Goal: Transaction & Acquisition: Purchase product/service

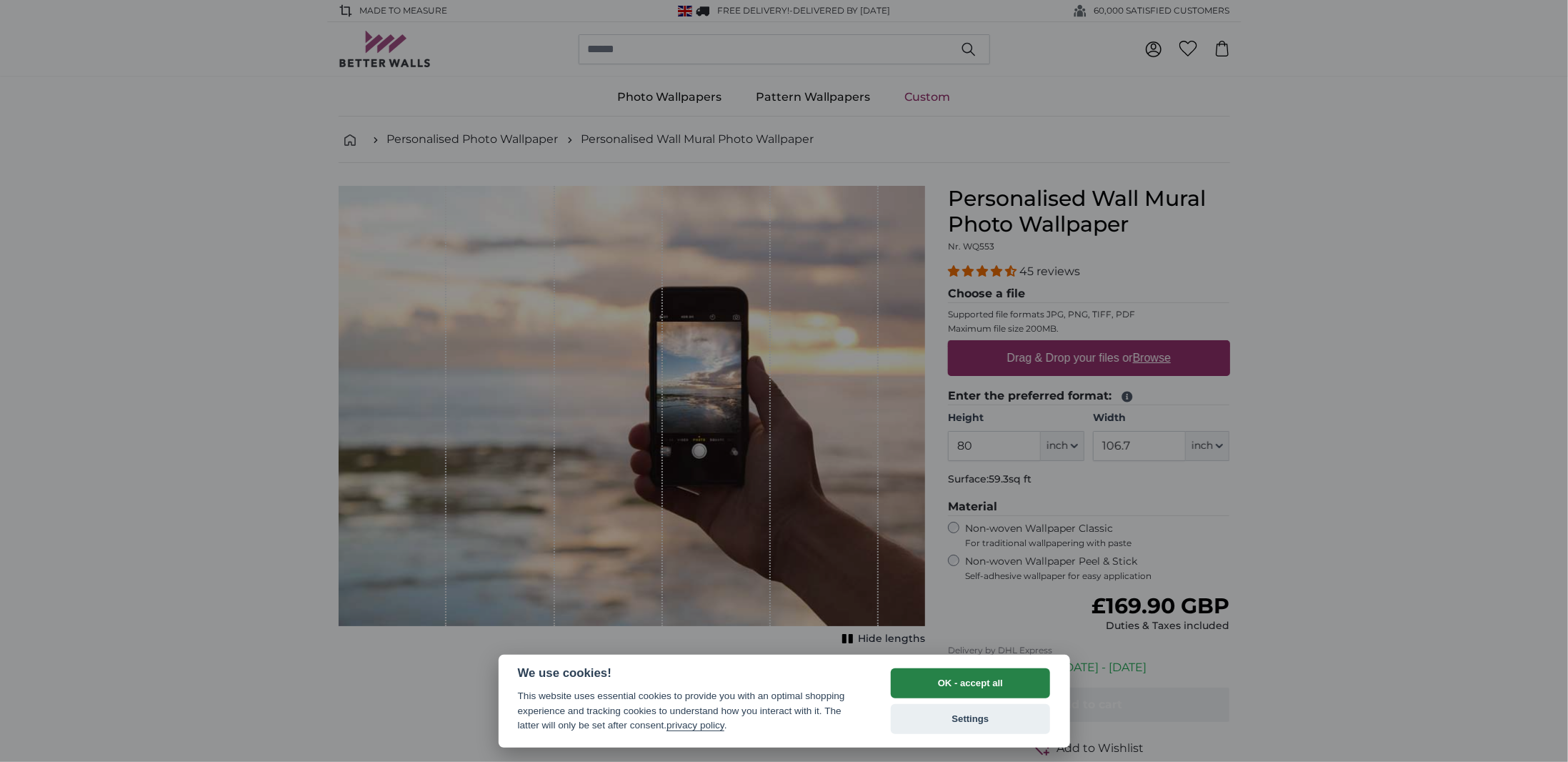
click at [1003, 683] on button "OK - accept all" at bounding box center [970, 683] width 160 height 30
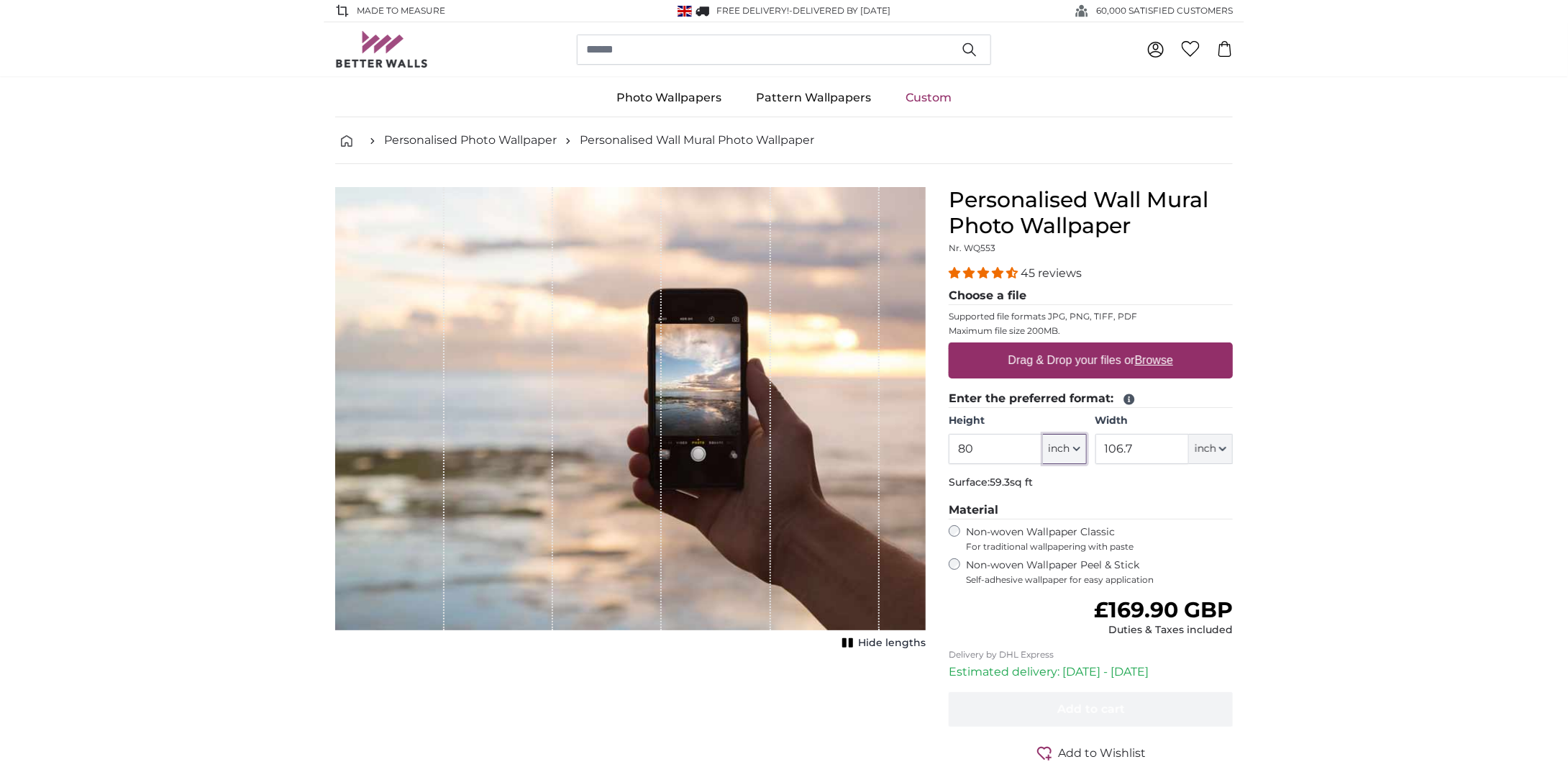
click at [1061, 442] on span "inch" at bounding box center [1059, 448] width 22 height 14
click at [1054, 483] on link "Centimeter (cm)" at bounding box center [1065, 486] width 127 height 26
type input "203.2"
type input "271.1"
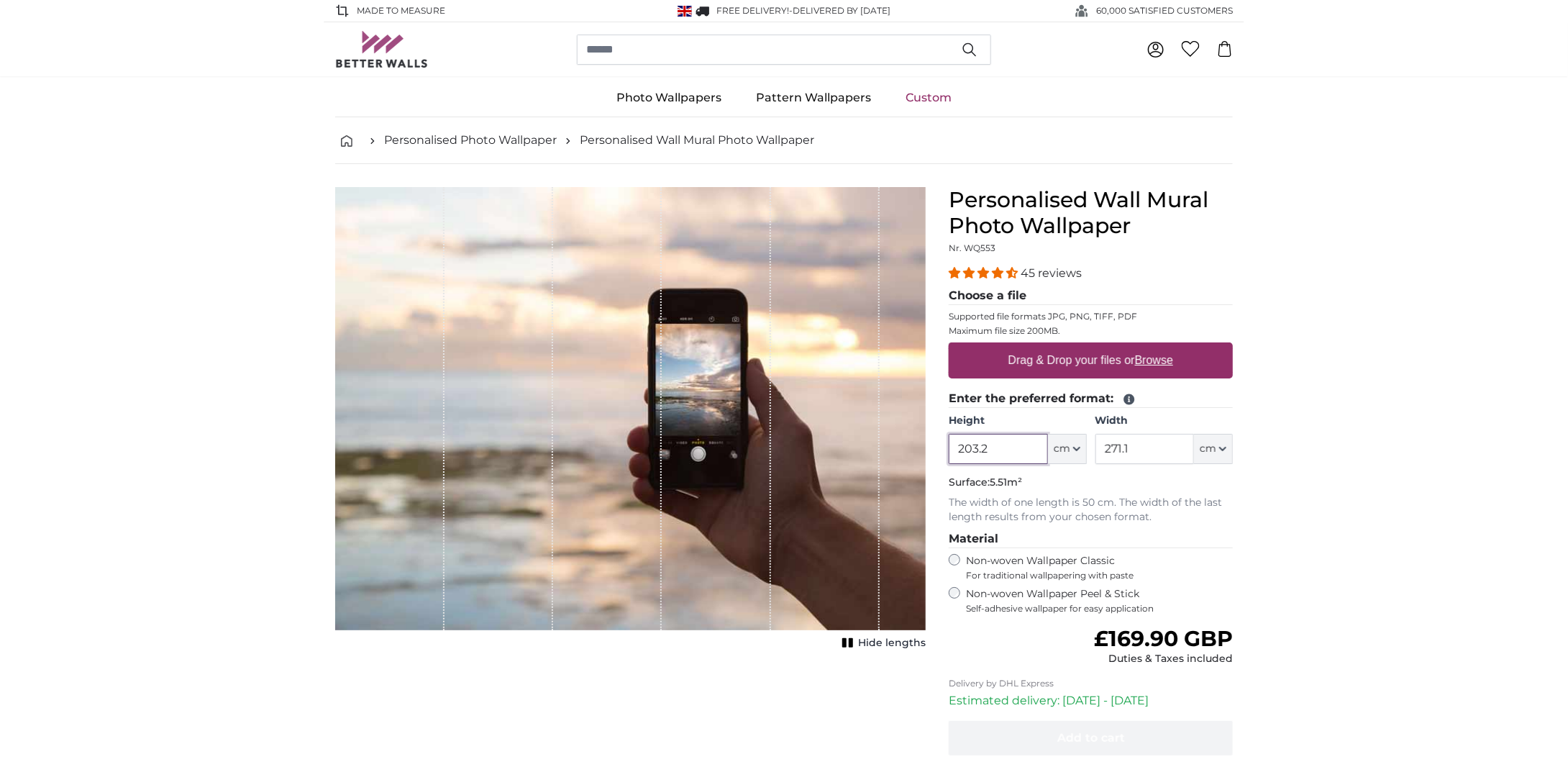
drag, startPoint x: 971, startPoint y: 452, endPoint x: 837, endPoint y: 452, distance: 134.0
click at [837, 452] on product-detail "Cancel Crop image Hide lengths Personalised Wall Mural Photo Wallpaper Nr. WQ55…" at bounding box center [784, 512] width 921 height 697
type input "186"
drag, startPoint x: 1146, startPoint y: 445, endPoint x: 1072, endPoint y: 453, distance: 74.4
click at [1072, 453] on div "Height 186 ft cm Centimeter (cm) Inches (inch) Feet (ft. in.) Width 271.1 ft cm…" at bounding box center [1091, 439] width 284 height 51
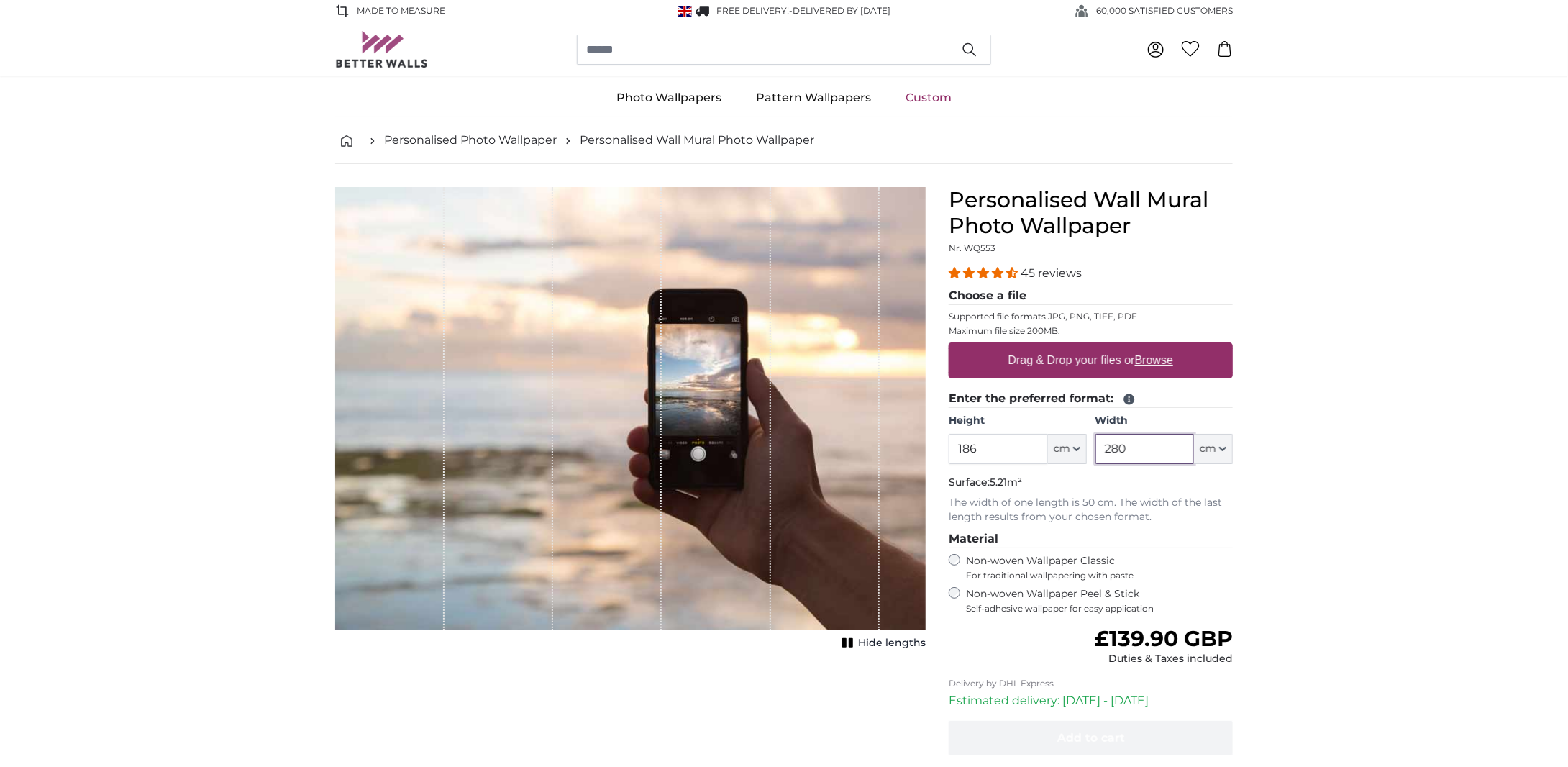
type input "280"
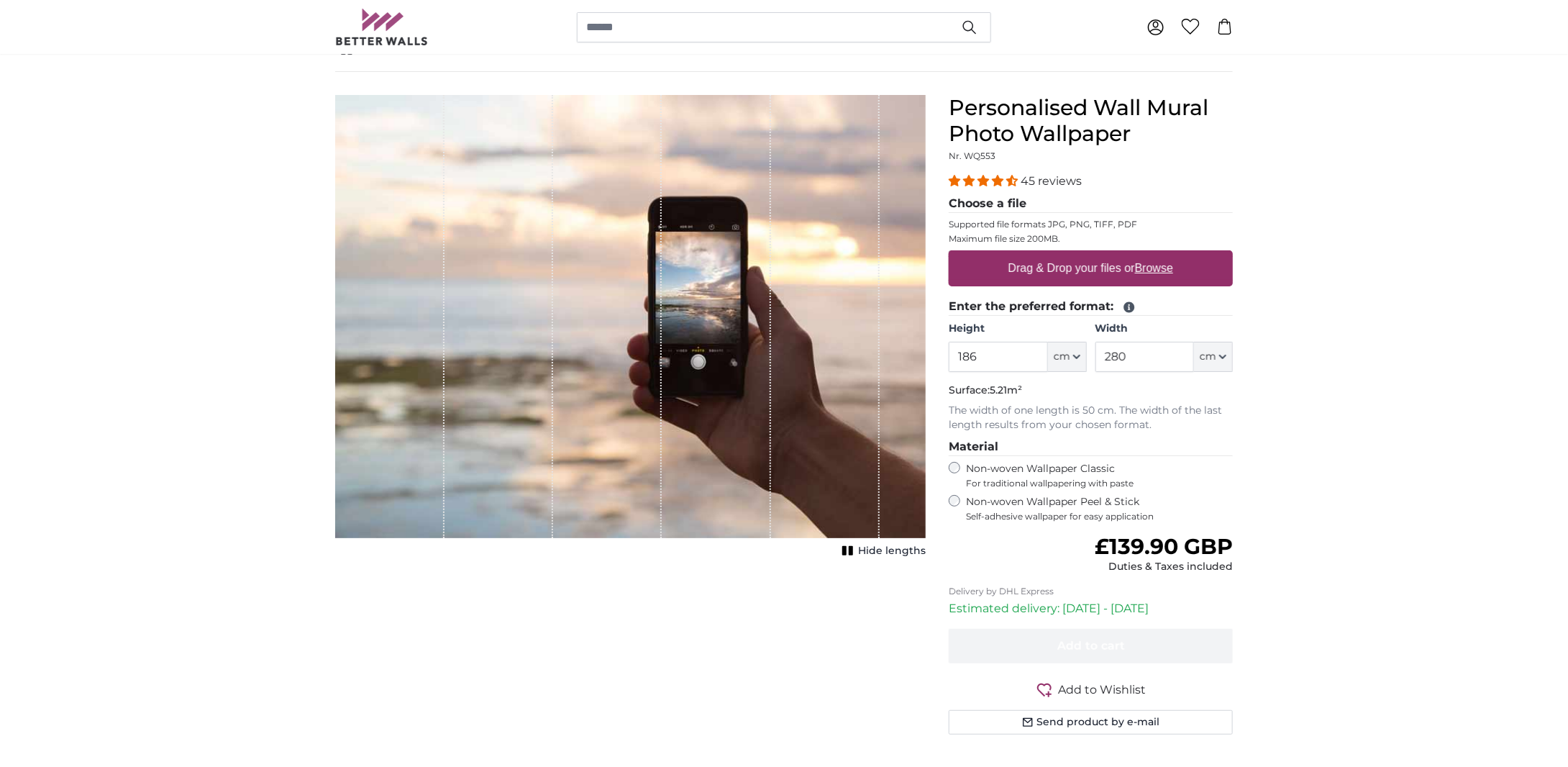
scroll to position [72, 0]
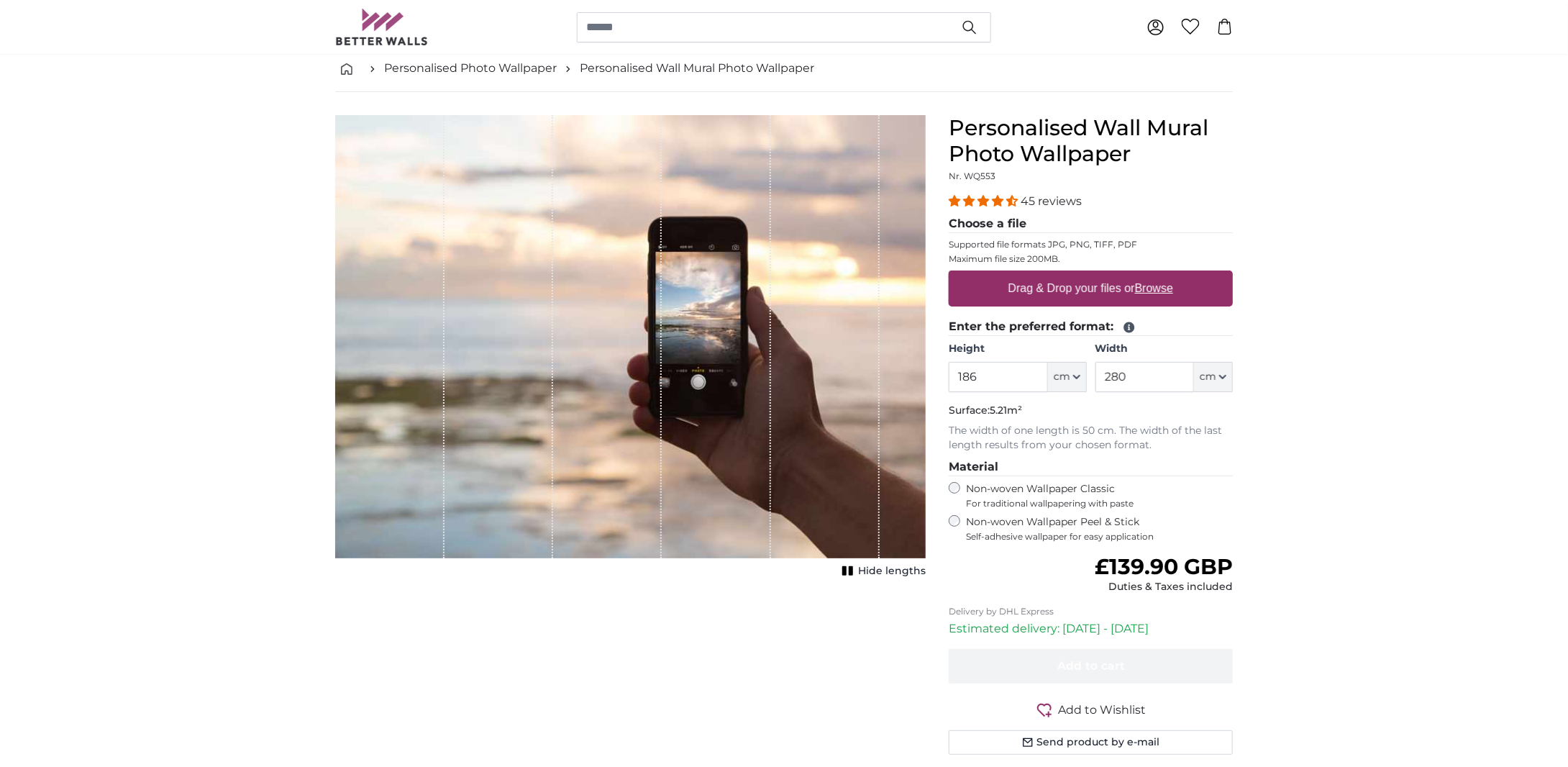
click at [1152, 287] on u "Browse" at bounding box center [1154, 288] width 38 height 12
click at [1152, 275] on input "Drag & Drop your files or Browse" at bounding box center [1091, 273] width 284 height 4
